Goal: Check status

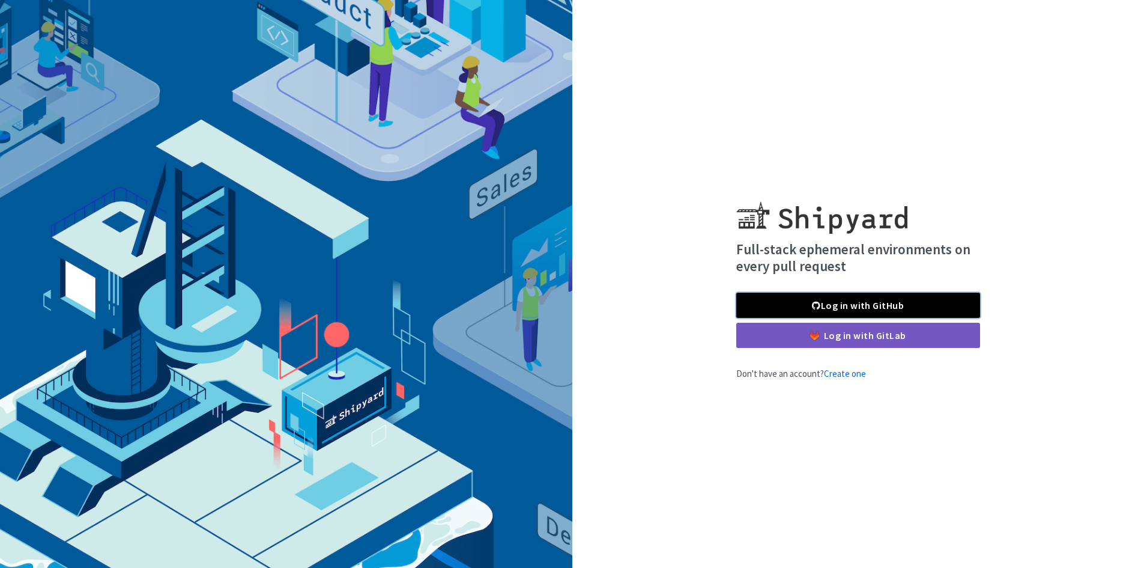
click at [818, 317] on link "Log in with GitHub" at bounding box center [858, 305] width 244 height 25
click at [817, 315] on link "Log in with GitHub" at bounding box center [858, 305] width 244 height 25
click at [800, 307] on link "Log in with GitHub" at bounding box center [858, 305] width 244 height 25
